Goal: Task Accomplishment & Management: Manage account settings

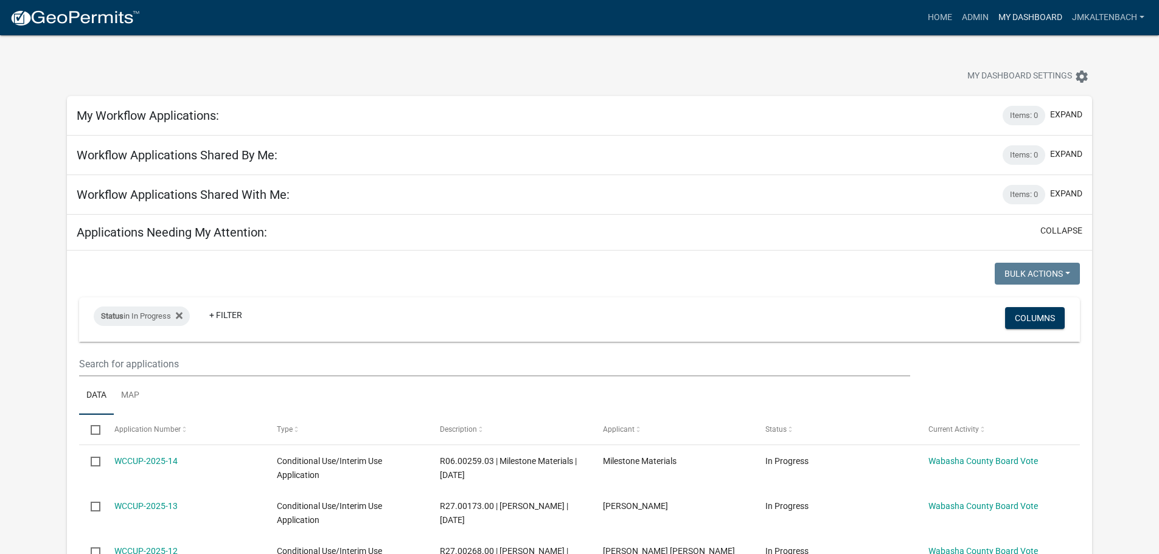
click at [1012, 12] on link "My Dashboard" at bounding box center [1030, 17] width 74 height 23
click at [976, 19] on link "Admin" at bounding box center [975, 17] width 36 height 23
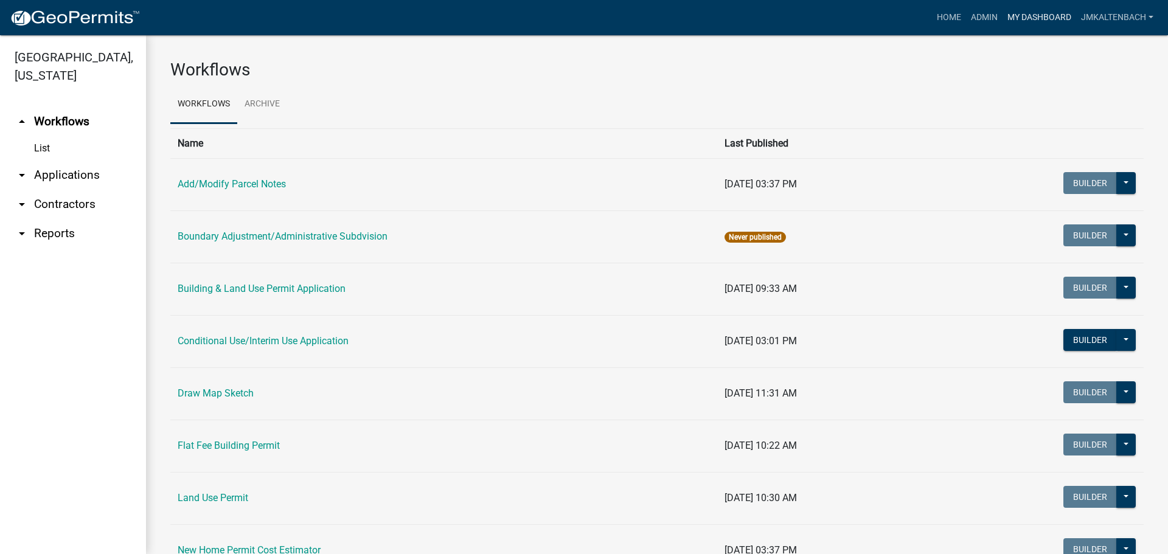
click at [1040, 14] on link "My Dashboard" at bounding box center [1039, 17] width 74 height 23
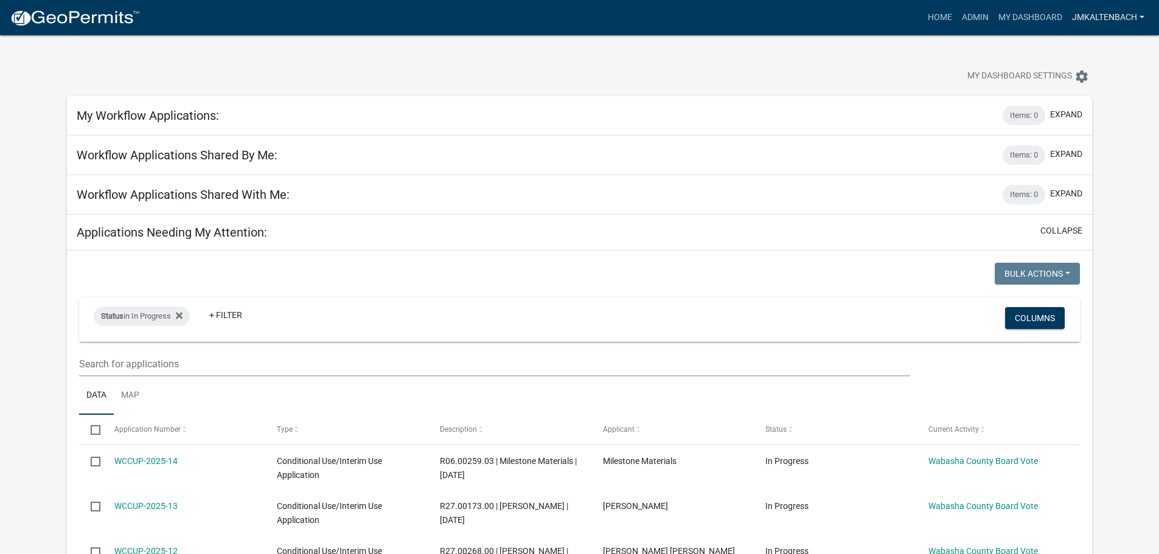
click at [1133, 13] on link "jmkaltenbach" at bounding box center [1108, 17] width 82 height 23
click at [1088, 119] on link "Logout" at bounding box center [1100, 118] width 97 height 29
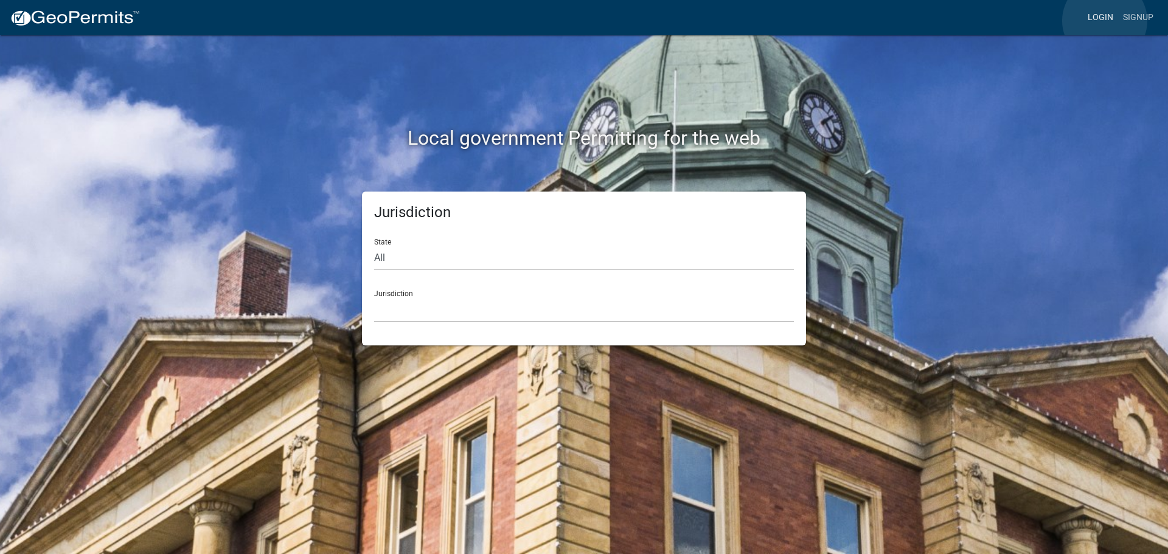
click at [1105, 21] on link "Login" at bounding box center [1100, 17] width 35 height 23
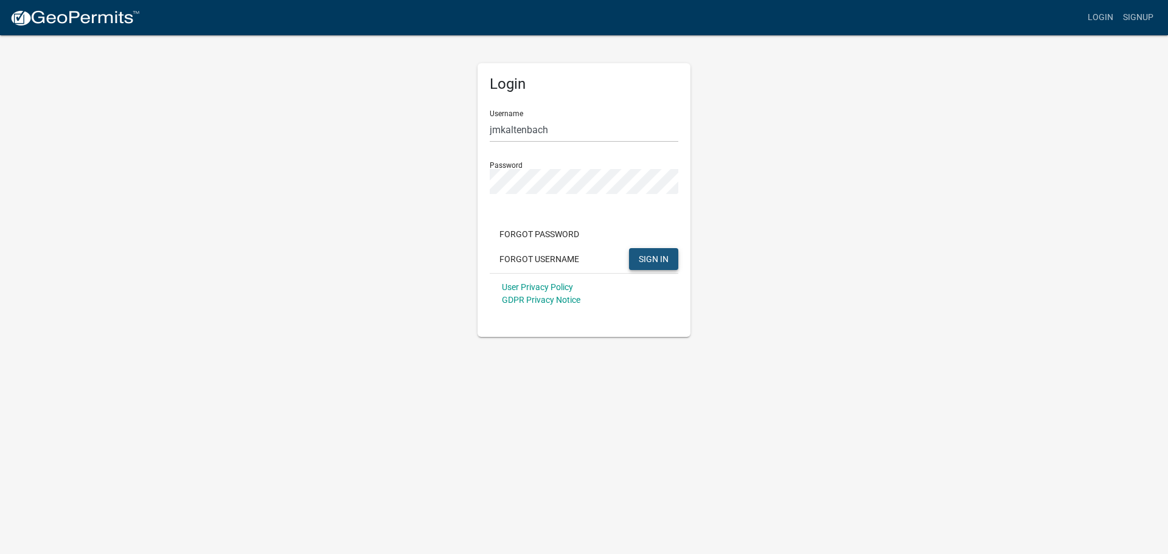
click at [653, 259] on span "SIGN IN" at bounding box center [654, 259] width 30 height 10
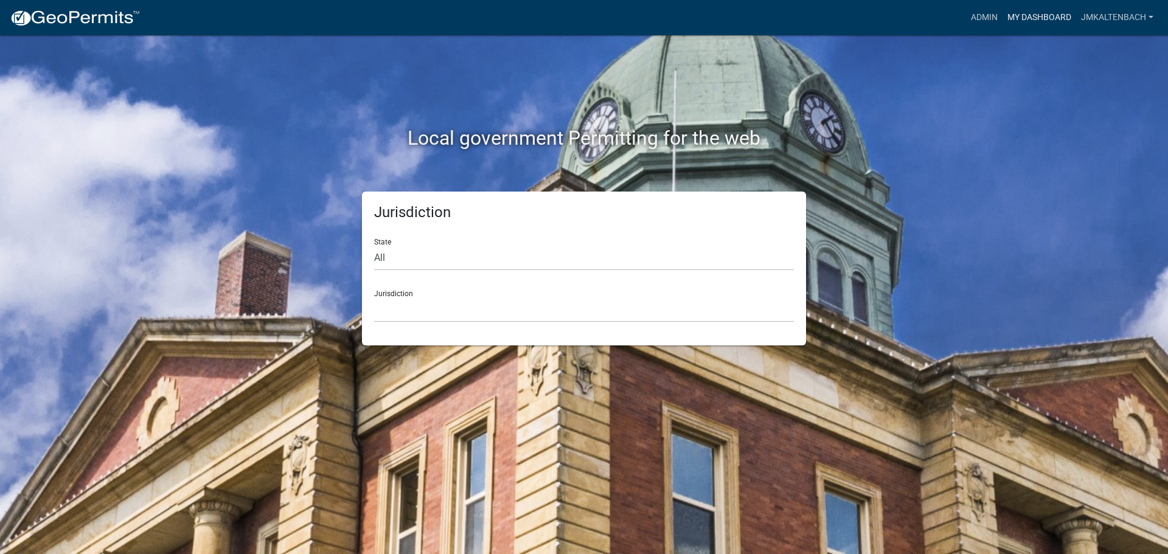
click at [1027, 22] on link "My Dashboard" at bounding box center [1039, 17] width 74 height 23
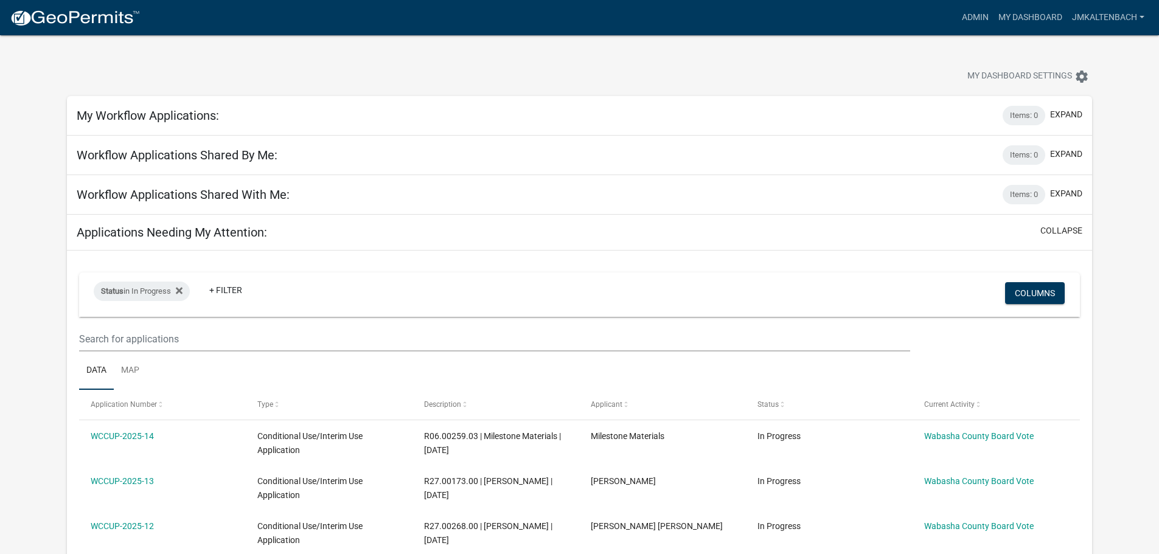
click at [541, 71] on div at bounding box center [362, 77] width 608 height 27
click at [541, 73] on div at bounding box center [362, 77] width 608 height 27
click at [1136, 14] on link "jmkaltenbach" at bounding box center [1108, 17] width 82 height 23
click at [1097, 118] on link "Logout" at bounding box center [1100, 118] width 97 height 29
